Goal: Task Accomplishment & Management: Complete application form

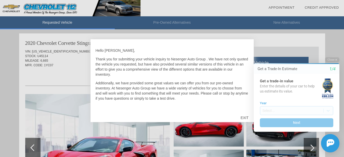
click at [243, 116] on div "EXIT" at bounding box center [245, 117] width 18 height 15
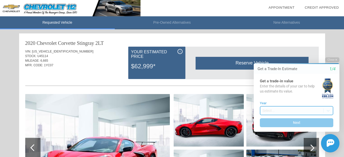
click at [268, 52] on body "Welcome! Get a Trade-In Estimate 1/4 Get a trade-in value Enter the details of …" at bounding box center [293, 52] width 101 height 0
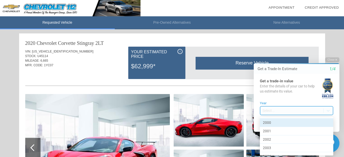
scroll to position [135, 0]
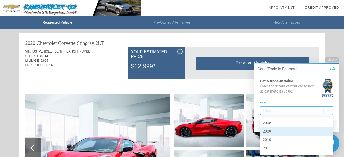
click at [275, 130] on div "2009" at bounding box center [297, 131] width 74 height 8
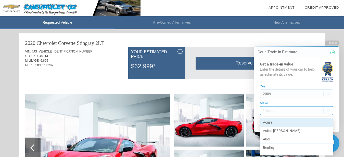
click at [269, 35] on body "Welcome! Get a Trade-In Estimate 1/4 Get a trade-in value Enter the details of …" at bounding box center [293, 35] width 101 height 0
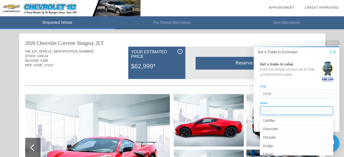
scroll to position [34, 0]
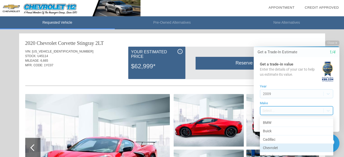
click at [275, 148] on div "Chevrolet" at bounding box center [297, 148] width 74 height 8
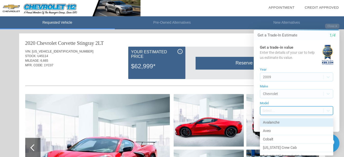
click at [268, 19] on body "Welcome! Get a Trade-In Estimate 1/4 Get a trade-in value Enter the details of …" at bounding box center [293, 19] width 101 height 0
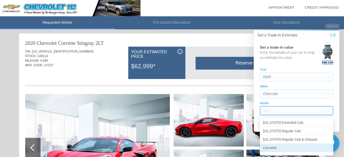
click at [275, 146] on div "Corvette" at bounding box center [297, 148] width 74 height 8
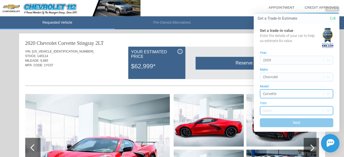
click at [267, 2] on body "Welcome! Get a Trade-In Estimate 1/4 Get a trade-in value Enter the details of …" at bounding box center [293, 2] width 101 height 0
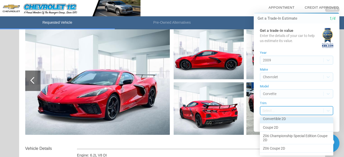
scroll to position [35, 0]
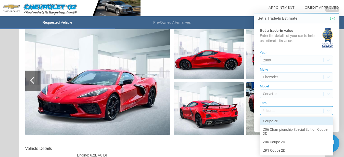
click at [280, 122] on div "Coupe 2D" at bounding box center [297, 121] width 74 height 8
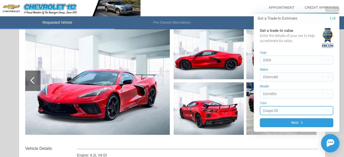
click at [287, 2] on body "Welcome! Get a Trade-In Estimate 1/4 Get a trade-in value Enter the details of …" at bounding box center [293, 2] width 101 height 0
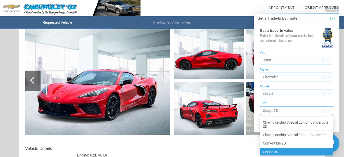
scroll to position [7, 0]
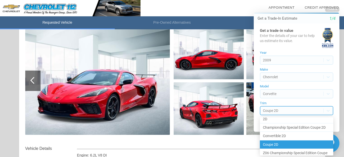
click at [287, 110] on div at bounding box center [293, 79] width 101 height 155
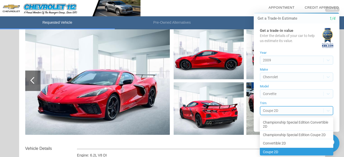
click at [287, 2] on body "Welcome! Get a Trade-In Estimate 1/4 Get a trade-in value Enter the details of …" at bounding box center [293, 2] width 101 height 0
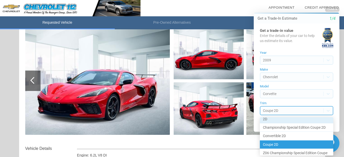
click at [288, 109] on div at bounding box center [293, 79] width 101 height 155
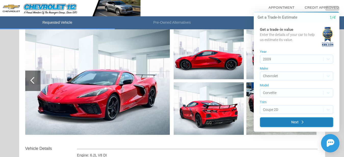
click at [290, 121] on button "Next" at bounding box center [297, 122] width 74 height 10
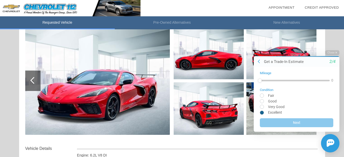
click at [263, 113] on input "radio" at bounding box center [297, 113] width 74 height 4
radio input "true"
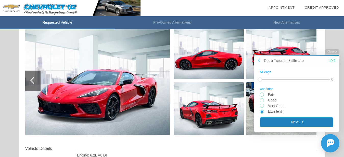
click at [295, 123] on button "Next" at bounding box center [297, 122] width 74 height 10
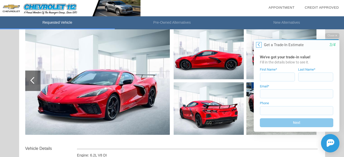
click at [260, 42] on button at bounding box center [259, 45] width 6 height 6
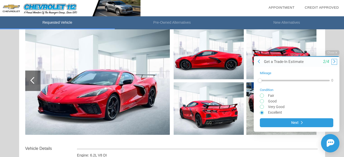
click at [335, 60] on icon at bounding box center [335, 61] width 2 height 4
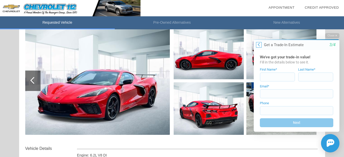
click at [259, 43] on icon at bounding box center [259, 44] width 2 height 4
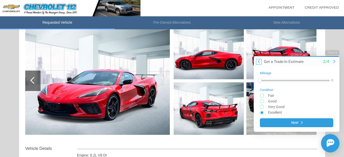
click at [259, 43] on img at bounding box center [282, 53] width 70 height 53
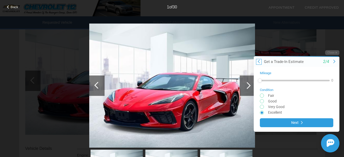
click at [259, 60] on icon at bounding box center [259, 61] width 2 height 4
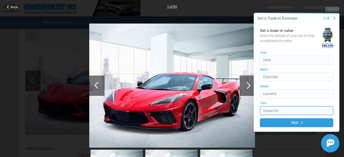
click at [289, 2] on body "Welcome! Get a Trade-In Estimate 1/4 Get a trade-in value Enter the details of …" at bounding box center [293, 2] width 101 height 0
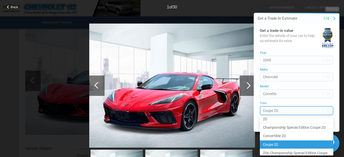
click at [261, 111] on div at bounding box center [293, 79] width 101 height 155
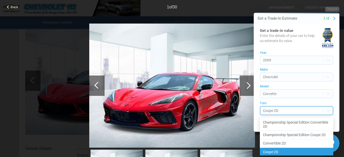
click at [261, 2] on body "Welcome! Get a Trade-In Estimate 1/4 Get a trade-in value Enter the details of …" at bounding box center [293, 2] width 101 height 0
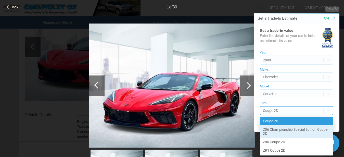
scroll to position [1, 0]
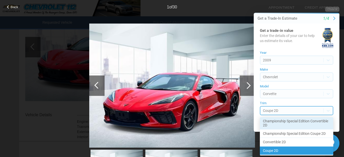
click at [284, 94] on div at bounding box center [293, 79] width 101 height 155
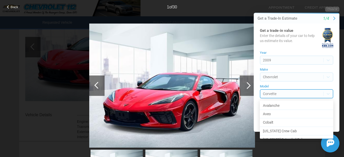
click at [284, 2] on body "Welcome! Get a Trade-In Estimate 1/4 Get a trade-in value Enter the details of …" at bounding box center [293, 2] width 101 height 0
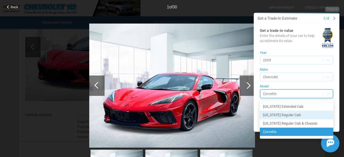
click at [335, 18] on div at bounding box center [293, 79] width 101 height 155
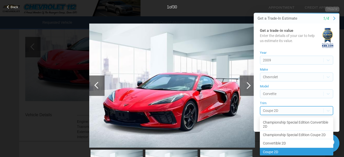
scroll to position [7, 0]
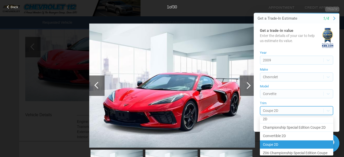
click at [313, 2] on body "Welcome! Get a Trade-In Estimate 1/4 Get a trade-in value Enter the details of …" at bounding box center [293, 2] width 101 height 0
click at [314, 108] on div at bounding box center [293, 79] width 101 height 155
click at [308, 111] on div at bounding box center [293, 79] width 101 height 155
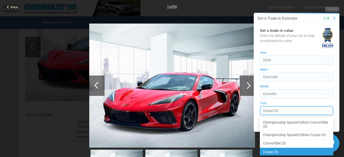
click at [292, 2] on body "Welcome! Get a Trade-In Estimate 1/4 Get a trade-in value Enter the details of …" at bounding box center [293, 2] width 101 height 0
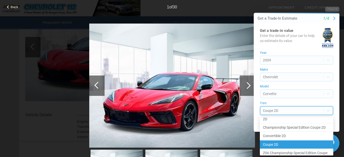
click at [292, 112] on div at bounding box center [293, 79] width 101 height 155
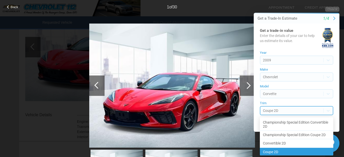
click at [292, 2] on body "Welcome! Get a Trade-In Estimate 1/4 Get a trade-in value Enter the details of …" at bounding box center [293, 2] width 101 height 0
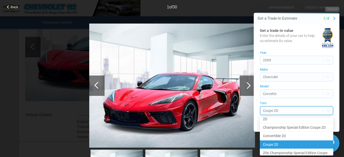
click at [292, 112] on div at bounding box center [293, 79] width 101 height 155
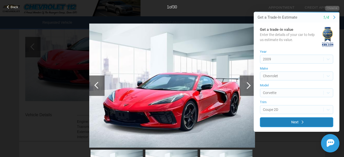
click at [302, 120] on button "Next" at bounding box center [297, 122] width 74 height 10
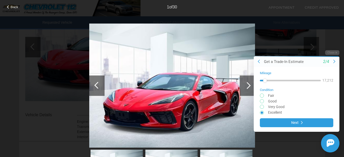
drag, startPoint x: 262, startPoint y: 80, endPoint x: 265, endPoint y: 80, distance: 3.1
click at [265, 80] on div at bounding box center [290, 81] width 61 height 2
click at [265, 81] on div at bounding box center [265, 80] width 4 height 4
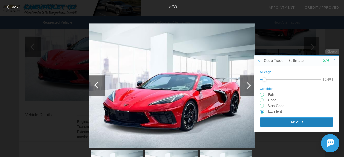
click at [300, 122] on button "Next" at bounding box center [297, 122] width 74 height 10
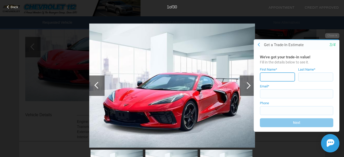
click at [266, 78] on input at bounding box center [277, 76] width 35 height 9
type input "bill"
type input "[PERSON_NAME]"
click at [269, 94] on input at bounding box center [297, 93] width 74 height 9
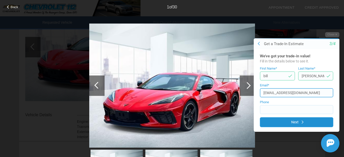
type input "[EMAIL_ADDRESS][DOMAIN_NAME]"
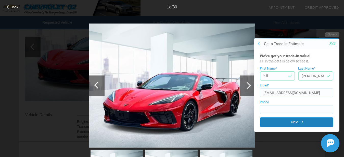
click at [299, 119] on button "Next" at bounding box center [297, 122] width 74 height 10
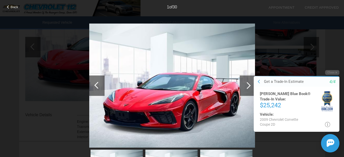
click at [328, 123] on icon at bounding box center [327, 124] width 5 height 5
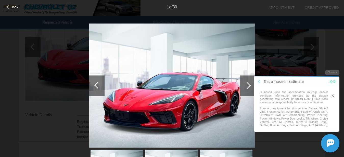
scroll to position [0, 0]
click at [258, 82] on icon at bounding box center [259, 82] width 2 height 4
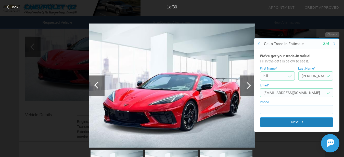
click at [302, 121] on button "Next" at bounding box center [297, 122] width 74 height 10
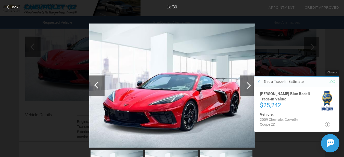
click at [332, 72] on button "Close" at bounding box center [332, 72] width 14 height 5
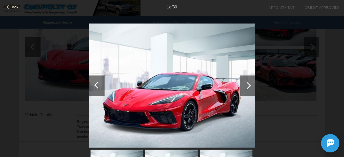
click at [248, 87] on div at bounding box center [247, 85] width 7 height 7
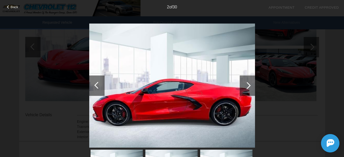
click at [249, 87] on div at bounding box center [247, 85] width 7 height 7
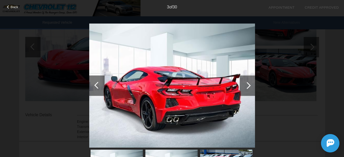
click at [250, 87] on div at bounding box center [247, 85] width 7 height 7
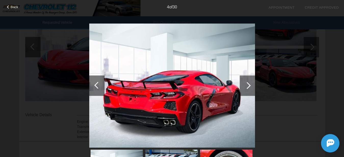
click at [250, 87] on div at bounding box center [247, 85] width 7 height 7
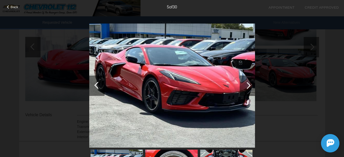
click at [8, 6] on div at bounding box center [8, 6] width 3 height 3
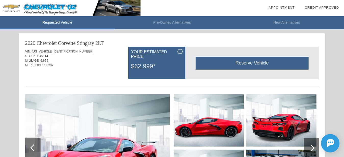
click at [180, 51] on span "i" at bounding box center [180, 52] width 1 height 4
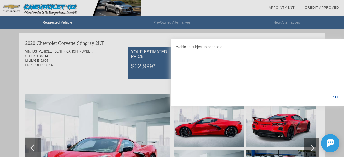
click at [336, 94] on div "EXIT" at bounding box center [335, 96] width 20 height 17
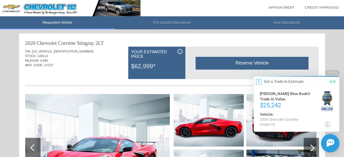
click at [259, 82] on icon at bounding box center [259, 82] width 2 height 4
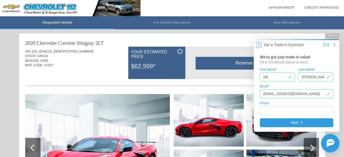
click at [259, 43] on icon at bounding box center [259, 45] width 2 height 4
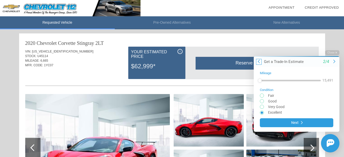
click at [258, 62] on icon at bounding box center [259, 61] width 2 height 4
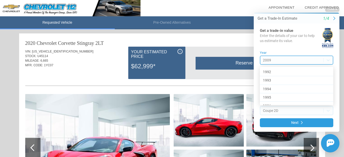
click at [275, 2] on body "Welcome! Get a Trade-In Estimate 1/4 Get a trade-in value Enter the details of …" at bounding box center [293, 2] width 101 height 0
click at [279, 58] on div at bounding box center [293, 79] width 101 height 155
click at [279, 2] on body "Welcome! Get a Trade-In Estimate 1/4 Get a trade-in value Enter the details of …" at bounding box center [293, 2] width 101 height 0
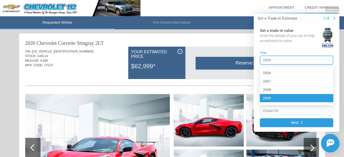
click at [279, 58] on div at bounding box center [293, 79] width 101 height 155
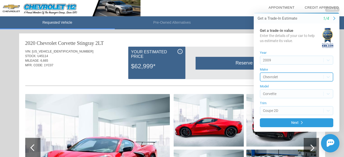
click at [285, 2] on body "Welcome! Get a Trade-In Estimate 1/4 Get a trade-in value Enter the details of …" at bounding box center [293, 2] width 101 height 0
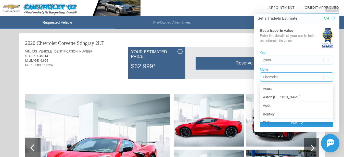
scroll to position [33, 0]
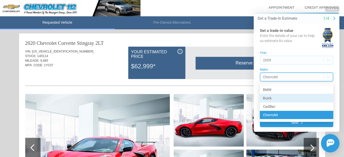
click at [289, 96] on div "Buick" at bounding box center [297, 98] width 74 height 8
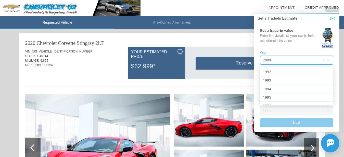
scroll to position [117, 0]
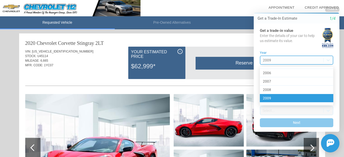
drag, startPoint x: 284, startPoint y: 59, endPoint x: 273, endPoint y: 58, distance: 11.6
click at [261, 2] on body "Welcome! Get a Trade-In Estimate 1/4 Get a trade-in value Enter the details of …" at bounding box center [293, 2] width 101 height 0
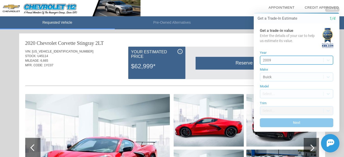
drag, startPoint x: 273, startPoint y: 59, endPoint x: 266, endPoint y: 60, distance: 7.2
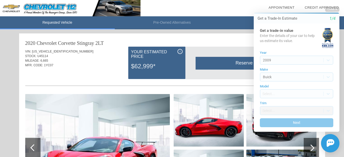
click at [314, 148] on div "Initial Toast" at bounding box center [294, 143] width 92 height 18
click at [279, 2] on body "Welcome! Get a Trade-In Estimate 1/4 Get a trade-in value Enter the details of …" at bounding box center [293, 2] width 101 height 0
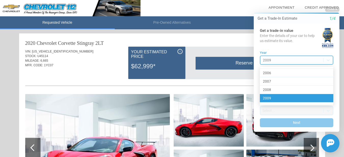
click at [279, 59] on div at bounding box center [293, 79] width 101 height 155
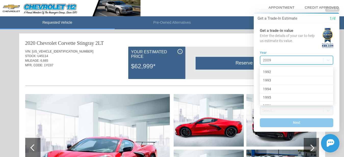
click at [279, 2] on body "Welcome! Get a Trade-In Estimate 1/4 Get a trade-in value Enter the details of …" at bounding box center [293, 2] width 101 height 0
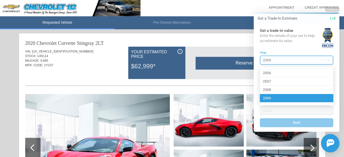
click at [279, 59] on div at bounding box center [293, 79] width 101 height 155
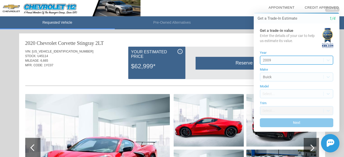
click at [292, 2] on body "Welcome! Get a Trade-In Estimate 1/4 Get a trade-in value Enter the details of …" at bounding box center [293, 2] width 101 height 0
drag, startPoint x: 283, startPoint y: 59, endPoint x: 261, endPoint y: 59, distance: 22.0
click at [261, 59] on div at bounding box center [293, 79] width 101 height 155
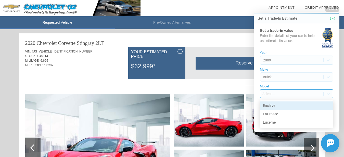
click at [276, 2] on body "Welcome! Get a Trade-In Estimate 1/4 Get a trade-in value Enter the details of …" at bounding box center [293, 2] width 101 height 0
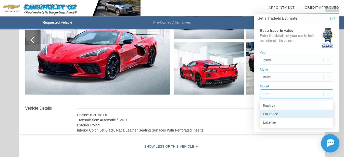
scroll to position [96, 0]
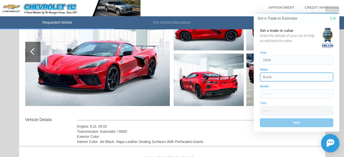
click at [276, 2] on body "Welcome! Get a Trade-In Estimate 1/4 Get a trade-in value Enter the details of …" at bounding box center [293, 2] width 101 height 0
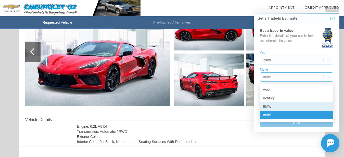
scroll to position [50, 0]
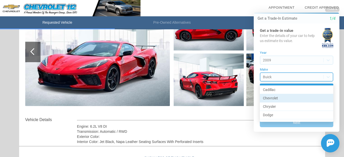
click at [281, 96] on div "Chevrolet" at bounding box center [297, 98] width 74 height 8
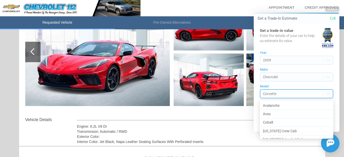
click at [284, 2] on body "Welcome! Get a Trade-In Estimate 1/4 Get a trade-in value Enter the details of …" at bounding box center [293, 2] width 101 height 0
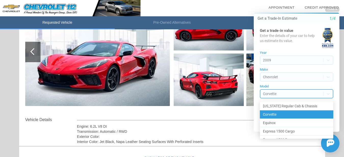
scroll to position [51, 0]
click at [297, 91] on div at bounding box center [293, 79] width 101 height 155
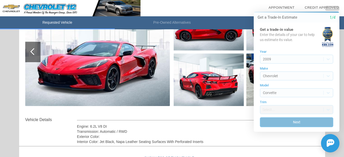
click at [295, 126] on button "Next" at bounding box center [297, 122] width 74 height 10
click at [296, 123] on button "Next" at bounding box center [297, 122] width 74 height 10
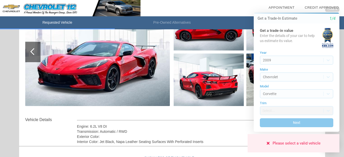
click at [267, 142] on icon at bounding box center [268, 143] width 3 height 3
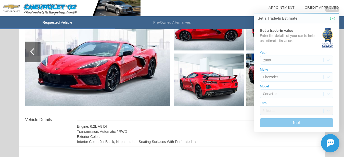
click at [280, 112] on div "Select..." at bounding box center [297, 110] width 74 height 9
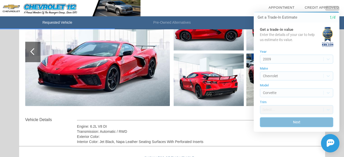
click at [299, 125] on button "Next" at bounding box center [297, 122] width 74 height 10
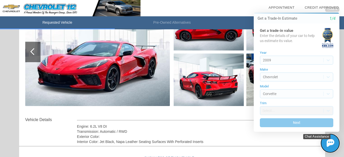
click at [330, 142] on img at bounding box center [331, 143] width 8 height 8
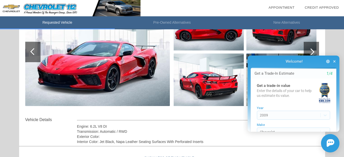
click at [337, 128] on div at bounding box center [294, 129] width 92 height 5
click at [337, 129] on div at bounding box center [294, 129] width 92 height 5
click at [336, 127] on div at bounding box center [294, 129] width 92 height 5
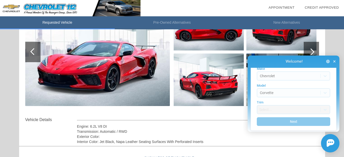
scroll to position [59, 0]
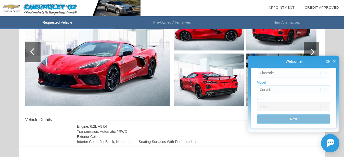
click at [288, 122] on button "Next" at bounding box center [294, 119] width 74 height 10
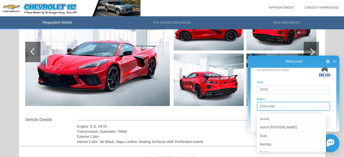
click at [289, 51] on body "Welcome! Get a Trade-In Estimate 1/4 Get a trade-in value Enter the details of …" at bounding box center [293, 51] width 101 height 0
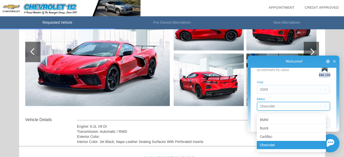
click at [289, 142] on div "Chevrolet" at bounding box center [291, 145] width 69 height 8
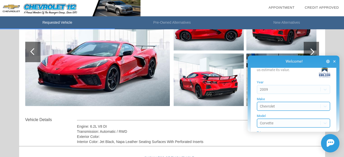
click at [307, 51] on body "Welcome! Get a Trade-In Estimate 1/4 Get a trade-in value Enter the details of …" at bounding box center [293, 51] width 101 height 0
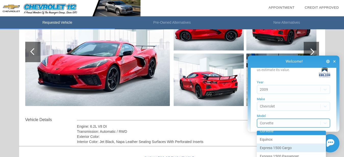
scroll to position [56, 0]
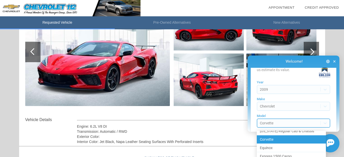
click at [301, 138] on div "Corvette" at bounding box center [291, 139] width 69 height 8
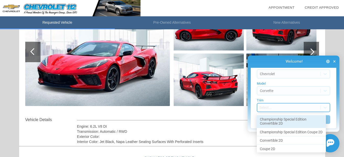
scroll to position [59, 0]
click at [293, 51] on body "Welcome! Get a Trade-In Estimate 1/4 Get a trade-in value Enter the details of …" at bounding box center [293, 51] width 101 height 0
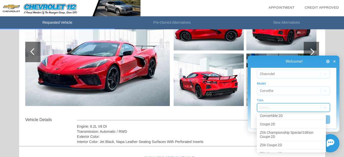
scroll to position [25, 0]
click at [304, 147] on div "Z06 Coupe 2D" at bounding box center [291, 144] width 69 height 8
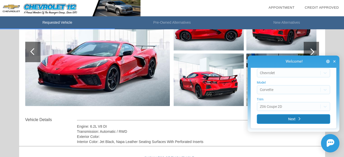
click at [301, 120] on button "Next" at bounding box center [294, 119] width 74 height 10
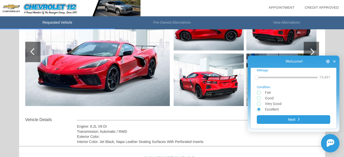
scroll to position [16, 0]
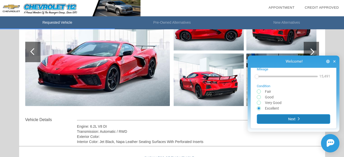
click at [301, 120] on button "Next" at bounding box center [294, 119] width 74 height 10
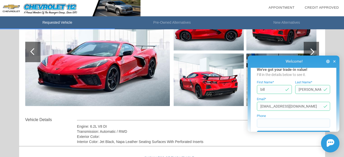
click at [338, 130] on div at bounding box center [294, 129] width 92 height 5
click at [337, 129] on div at bounding box center [294, 129] width 92 height 5
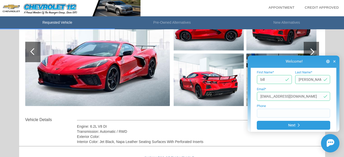
scroll to position [33, 0]
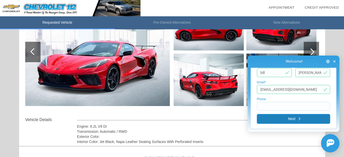
click at [307, 117] on button "Next" at bounding box center [294, 119] width 74 height 10
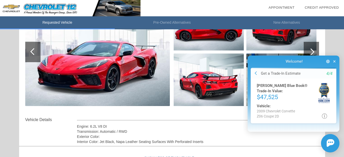
click at [325, 115] on icon at bounding box center [324, 115] width 5 height 5
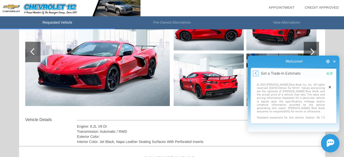
click at [256, 71] on icon at bounding box center [256, 73] width 2 height 4
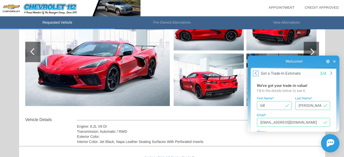
click at [257, 72] on icon at bounding box center [256, 73] width 2 height 4
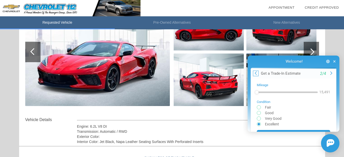
click at [257, 72] on icon at bounding box center [256, 73] width 2 height 4
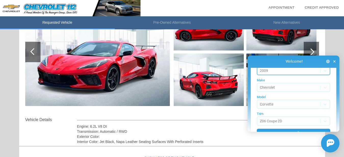
scroll to position [59, 0]
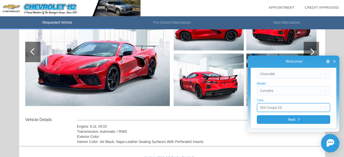
click at [288, 51] on body "Welcome! Get a Trade-In Estimate 1/4 Get a trade-in value Enter the details of …" at bounding box center [293, 51] width 101 height 0
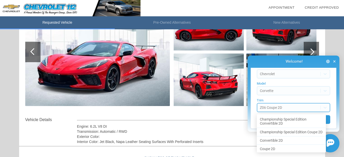
scroll to position [28, 0]
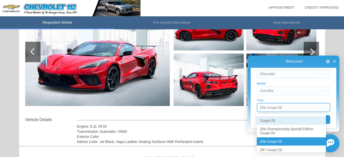
click at [281, 125] on div "Coupe 2D" at bounding box center [291, 120] width 69 height 8
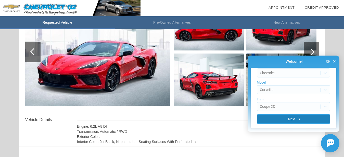
click at [290, 120] on button "Next" at bounding box center [294, 119] width 74 height 10
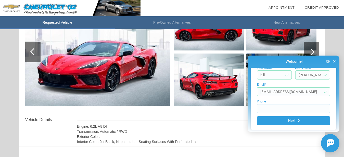
scroll to position [33, 0]
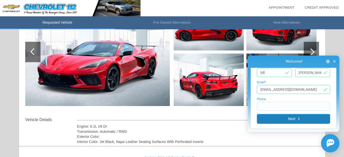
click at [291, 117] on button "Next" at bounding box center [294, 119] width 74 height 10
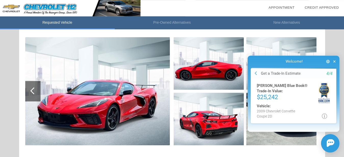
scroll to position [0, 0]
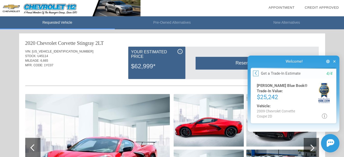
click at [255, 73] on icon at bounding box center [256, 73] width 2 height 4
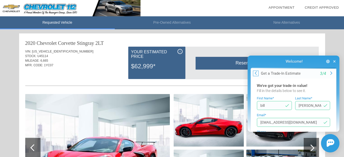
click at [255, 72] on button at bounding box center [256, 73] width 6 height 6
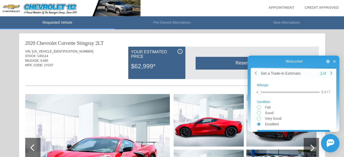
click at [260, 93] on div at bounding box center [260, 92] width 4 height 4
drag, startPoint x: 261, startPoint y: 93, endPoint x: 261, endPoint y: 97, distance: 3.9
click at [261, 97] on form "Mileage 14,856 Condition Fair Good Very Good Excellent Next" at bounding box center [294, 111] width 74 height 56
click at [265, 92] on div at bounding box center [287, 92] width 61 height 2
click at [261, 93] on div at bounding box center [261, 92] width 4 height 4
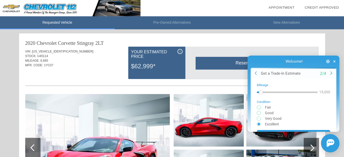
click at [261, 92] on div at bounding box center [261, 92] width 4 height 4
click at [331, 72] on icon at bounding box center [332, 73] width 2 height 4
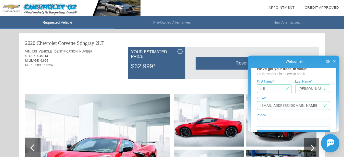
scroll to position [33, 0]
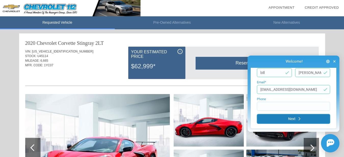
click at [301, 120] on button "Next" at bounding box center [294, 119] width 74 height 10
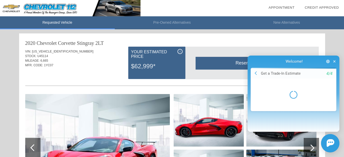
scroll to position [0, 0]
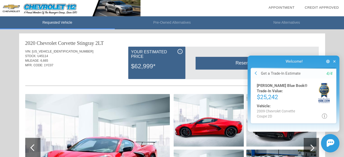
click at [323, 114] on icon at bounding box center [324, 115] width 5 height 5
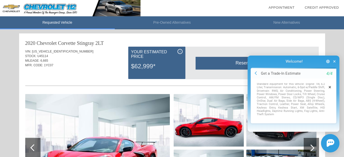
scroll to position [47, 0]
click at [254, 72] on button at bounding box center [256, 73] width 6 height 6
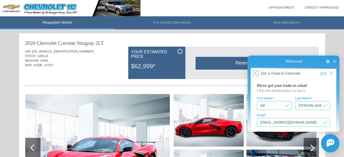
click at [256, 71] on icon at bounding box center [256, 73] width 2 height 4
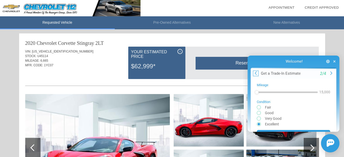
click at [256, 71] on icon at bounding box center [256, 73] width 2 height 4
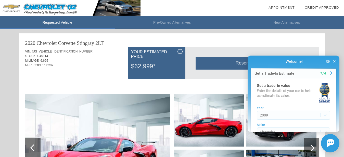
click at [256, 71] on div "Get a Trade-In Estimate" at bounding box center [275, 73] width 40 height 5
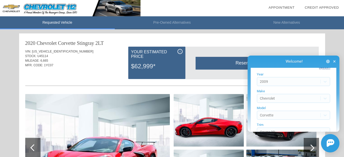
scroll to position [59, 0]
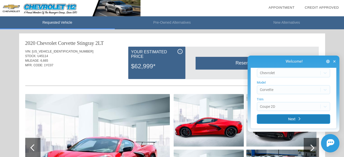
click at [303, 117] on button "Next" at bounding box center [294, 119] width 74 height 10
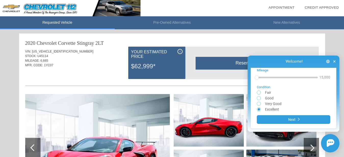
scroll to position [16, 0]
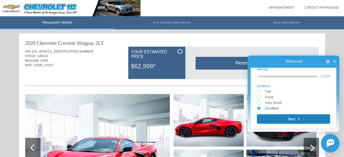
click at [303, 117] on button "Next" at bounding box center [294, 119] width 74 height 10
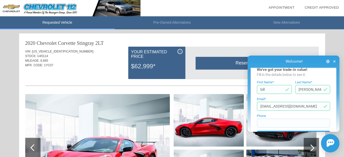
scroll to position [33, 0]
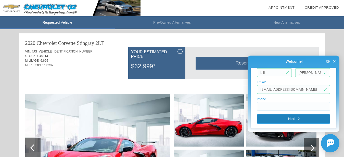
click at [303, 117] on button "Next" at bounding box center [294, 119] width 74 height 10
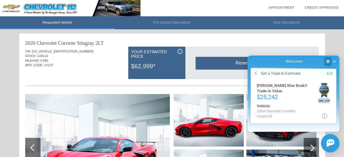
click at [328, 60] on icon "button" at bounding box center [328, 61] width 4 height 4
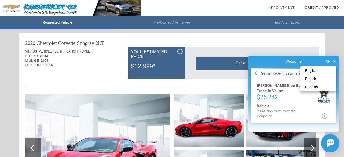
click at [335, 60] on div at bounding box center [293, 104] width 101 height 106
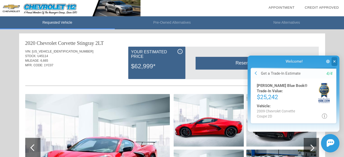
click at [335, 60] on icon "button" at bounding box center [335, 61] width 2 height 4
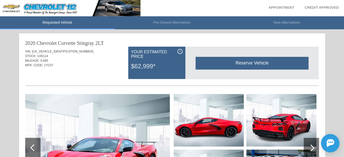
click at [180, 51] on span "i" at bounding box center [180, 52] width 1 height 4
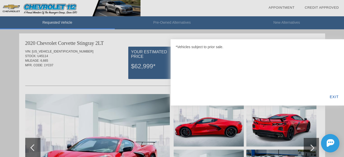
click at [337, 95] on div "EXIT" at bounding box center [335, 96] width 20 height 17
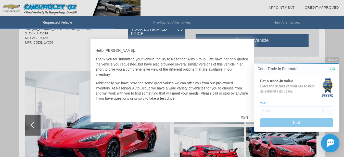
scroll to position [34, 0]
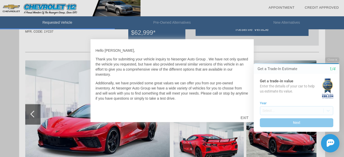
click at [243, 117] on div "EXIT" at bounding box center [245, 117] width 18 height 15
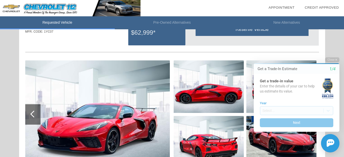
click at [336, 65] on div "Get a Trade-In Estimate 1/4" at bounding box center [297, 69] width 86 height 10
click at [335, 58] on button "Close" at bounding box center [332, 59] width 14 height 5
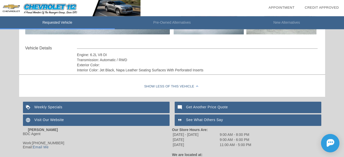
scroll to position [168, 0]
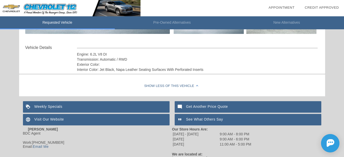
click at [204, 107] on div "Get Another Price Quote" at bounding box center [248, 106] width 147 height 11
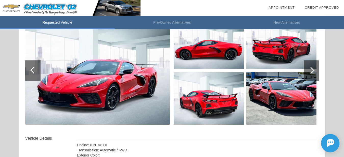
scroll to position [63, 0]
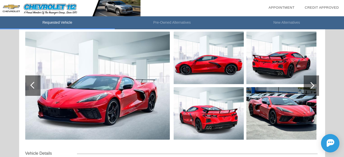
click at [311, 84] on div at bounding box center [311, 85] width 7 height 7
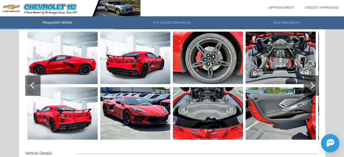
click at [311, 84] on div at bounding box center [311, 85] width 7 height 7
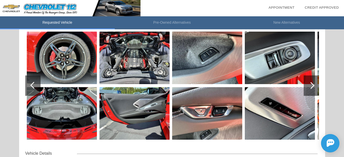
click at [311, 84] on div at bounding box center [311, 85] width 7 height 7
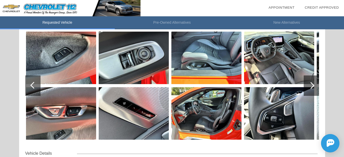
click at [311, 84] on div at bounding box center [311, 85] width 7 height 7
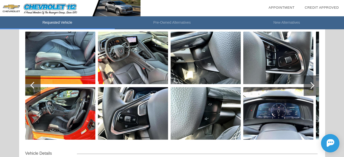
click at [311, 84] on div at bounding box center [311, 85] width 7 height 7
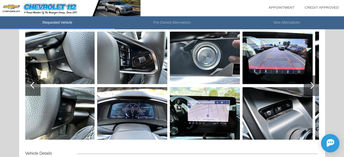
click at [313, 84] on div at bounding box center [311, 86] width 15 height 20
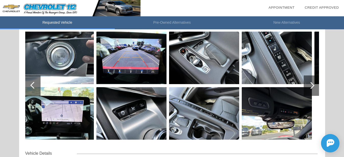
click at [313, 84] on div at bounding box center [311, 86] width 15 height 20
